Goal: Task Accomplishment & Management: Use online tool/utility

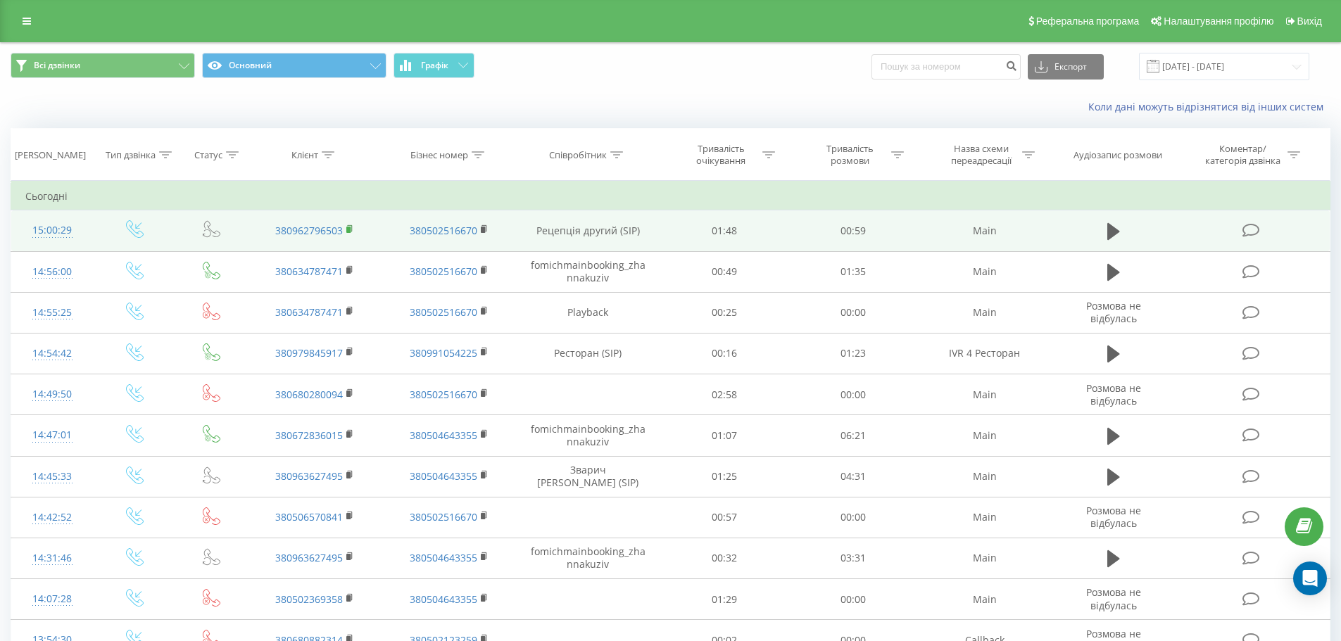
click at [346, 230] on icon at bounding box center [350, 230] width 8 height 10
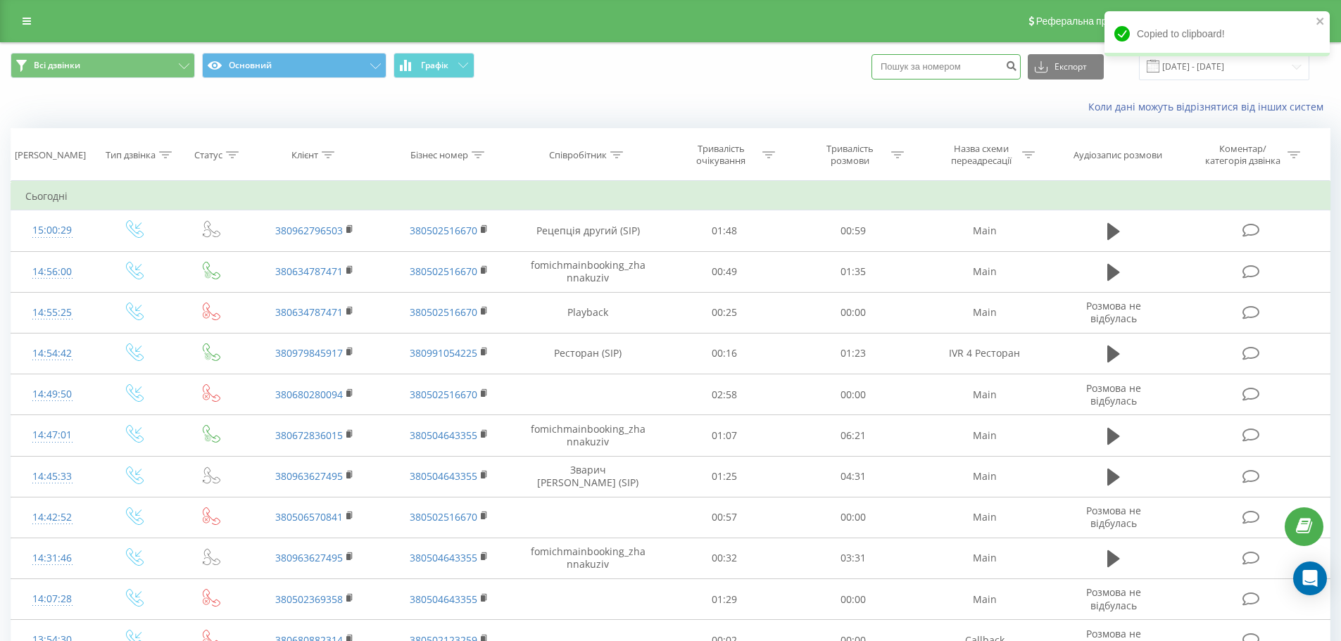
paste input "380962796503"
type input "380962796503"
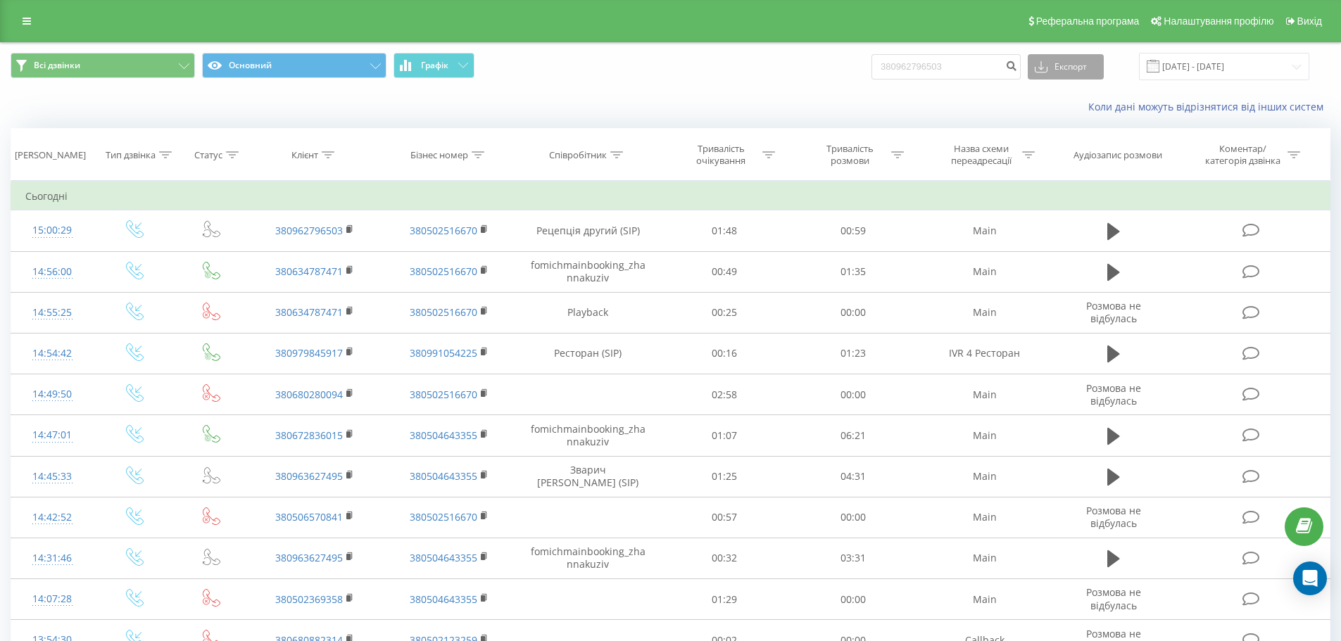
click at [1065, 61] on button "Експорт" at bounding box center [1066, 66] width 76 height 25
click at [1036, 64] on div "380962796503 Експорт .csv .xls .xlsx 20.07.2025 - 20.08.2025" at bounding box center [1090, 66] width 438 height 27
click at [1017, 68] on icon "submit" at bounding box center [1011, 64] width 12 height 8
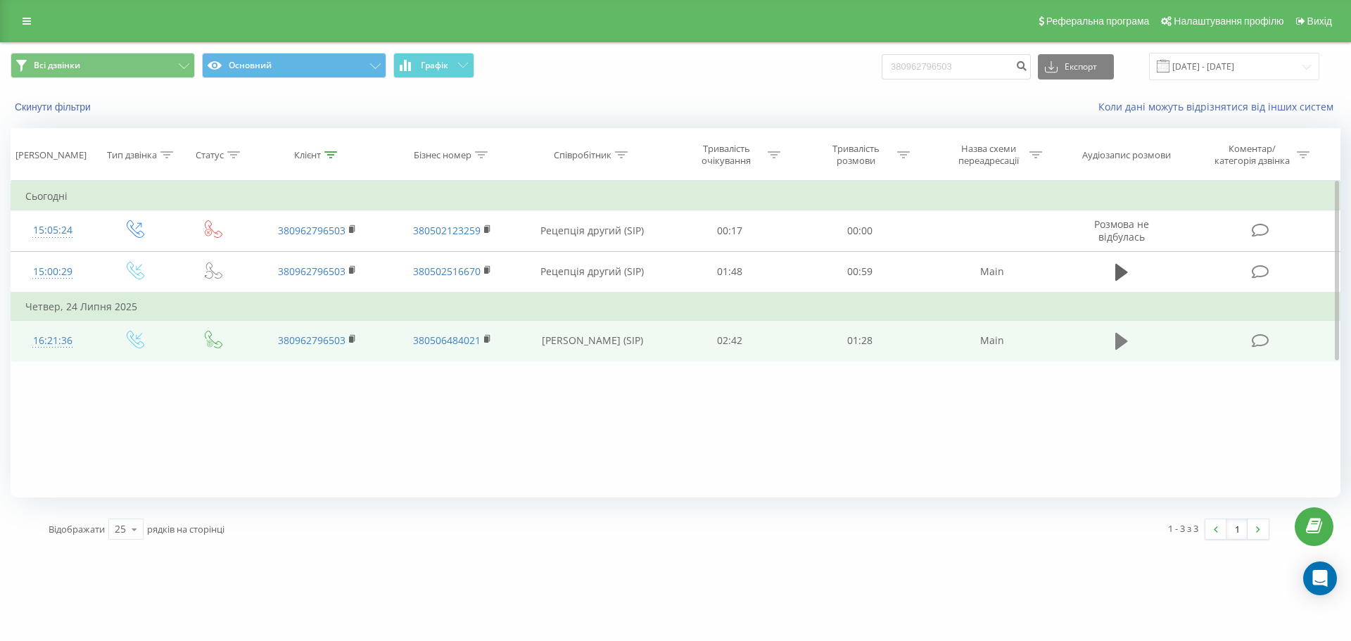
click at [1126, 339] on icon at bounding box center [1122, 341] width 13 height 20
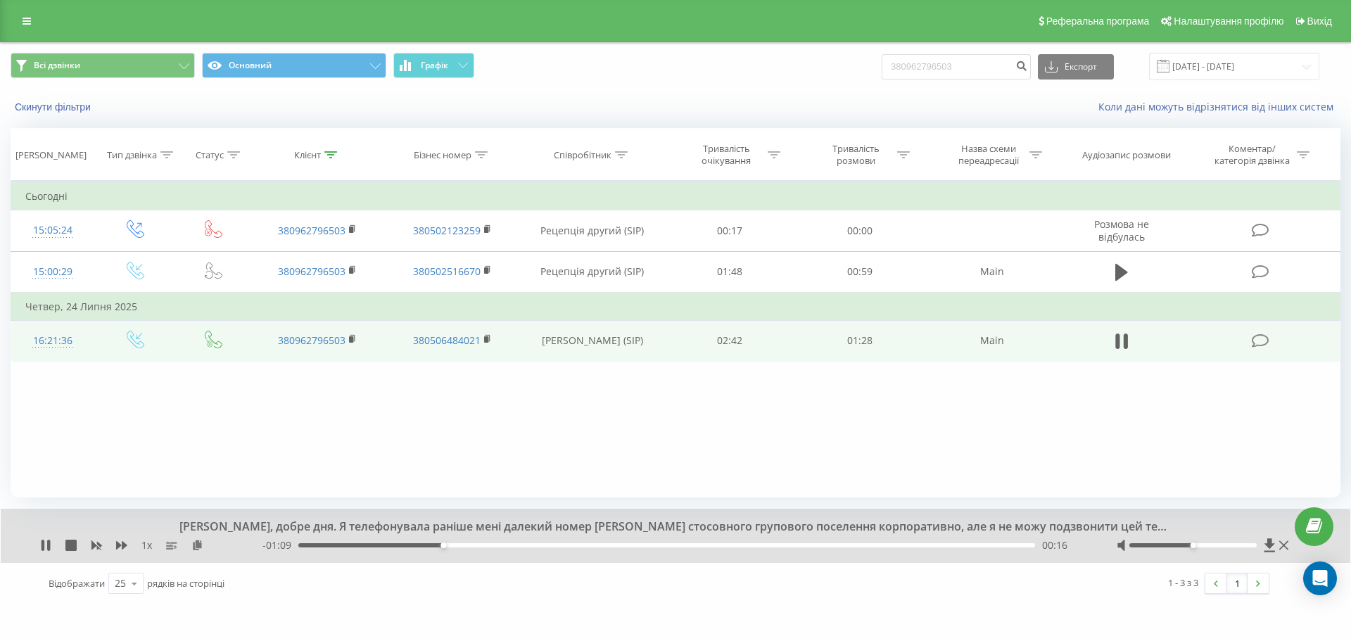
click at [663, 520] on div "Галина, добре дня. Я телефонувала раніше мені далекий номер Христини стосовного…" at bounding box center [665, 526] width 1001 height 15
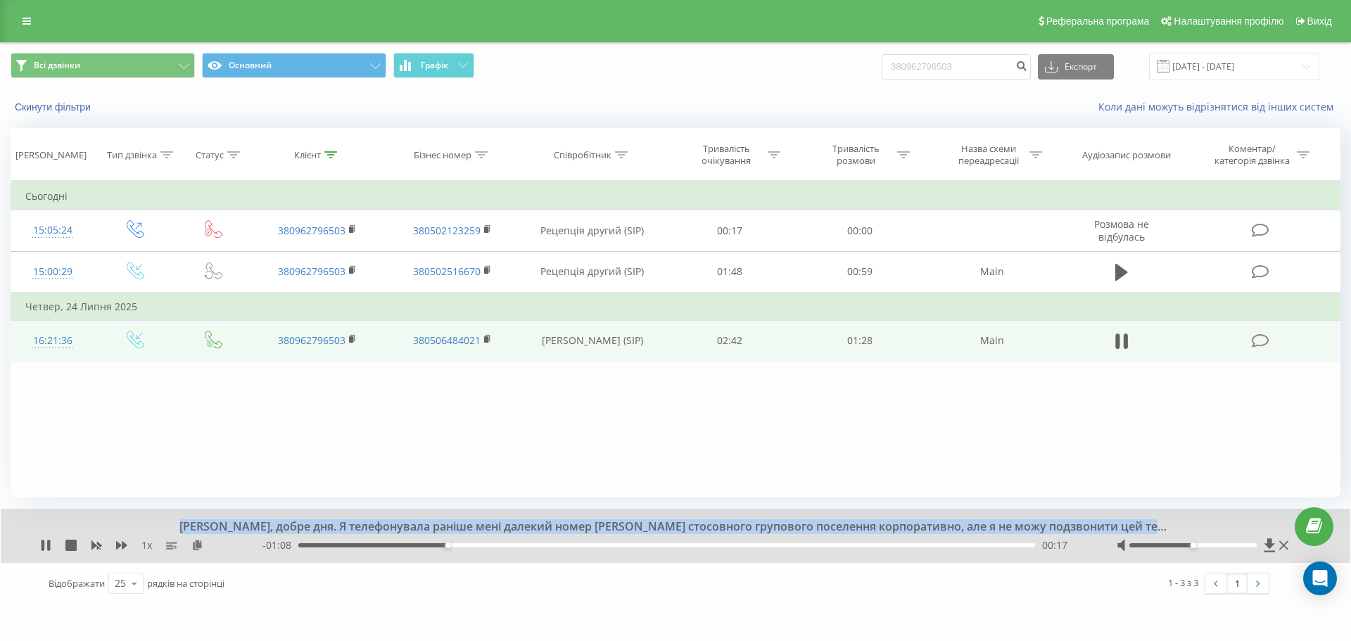
click at [663, 520] on div "Галина, добре дня. Я телефонувала раніше мені далекий номер Христини стосовного…" at bounding box center [665, 526] width 1001 height 15
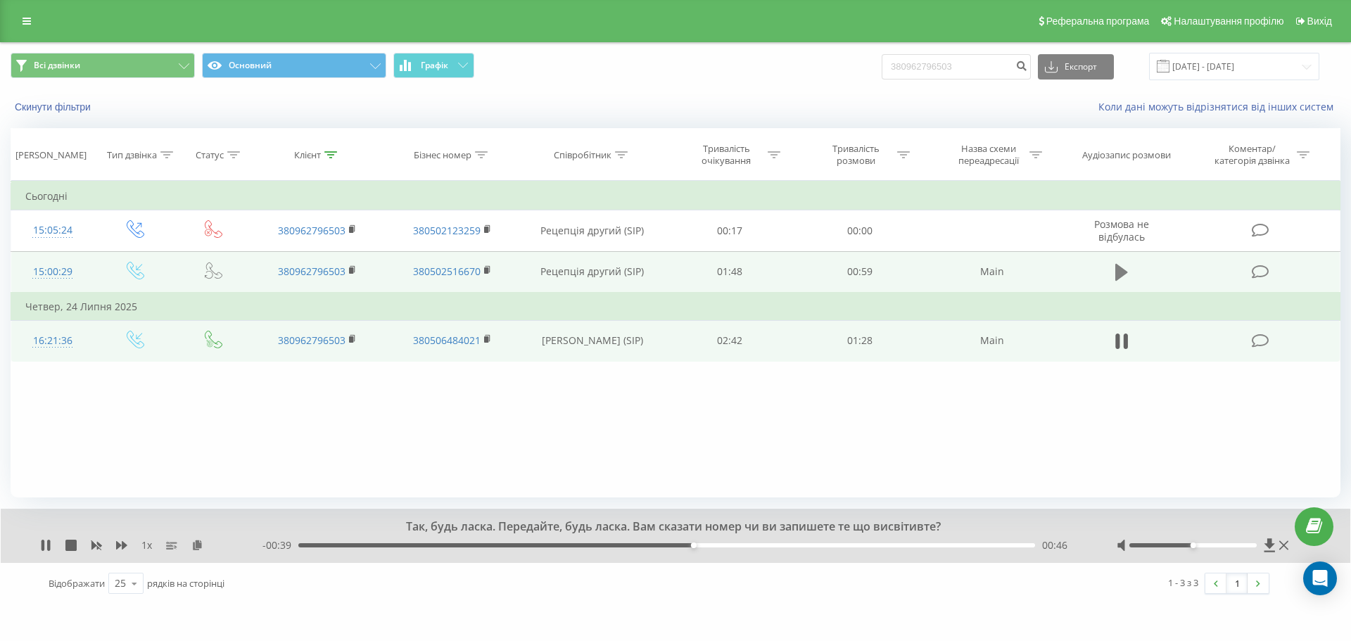
click at [1118, 274] on icon at bounding box center [1122, 272] width 13 height 17
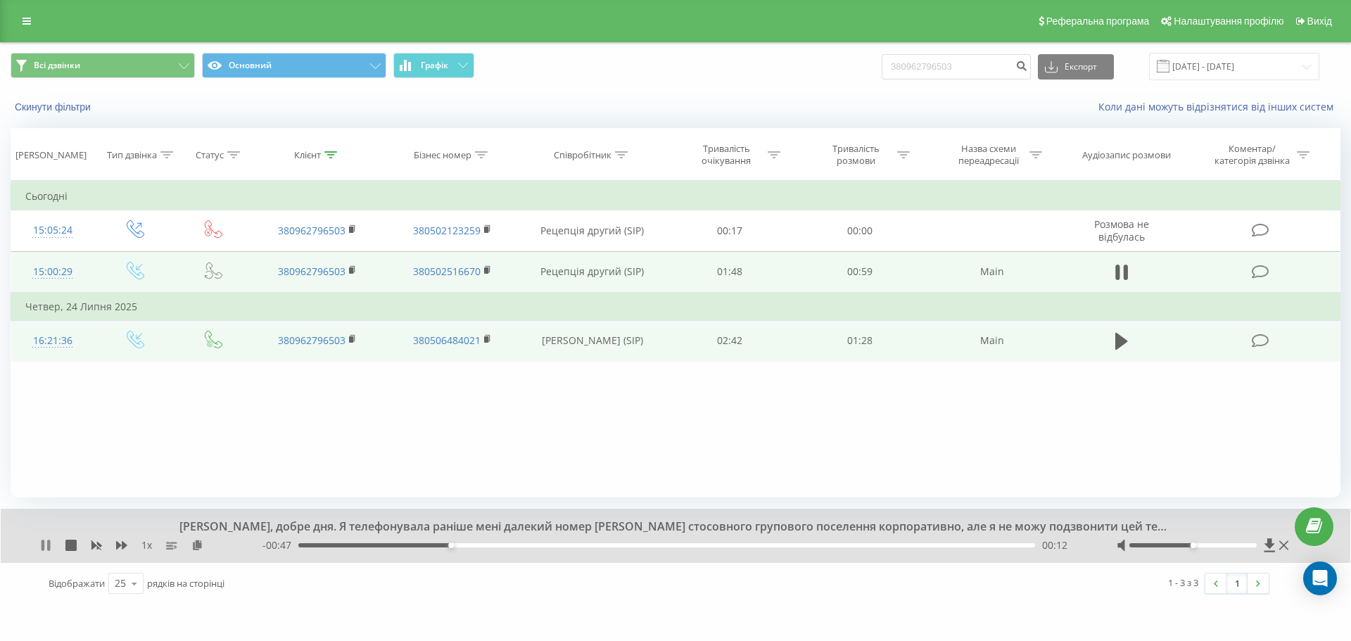
click at [48, 541] on icon at bounding box center [48, 545] width 3 height 11
